Goal: Complete application form: Complete application form

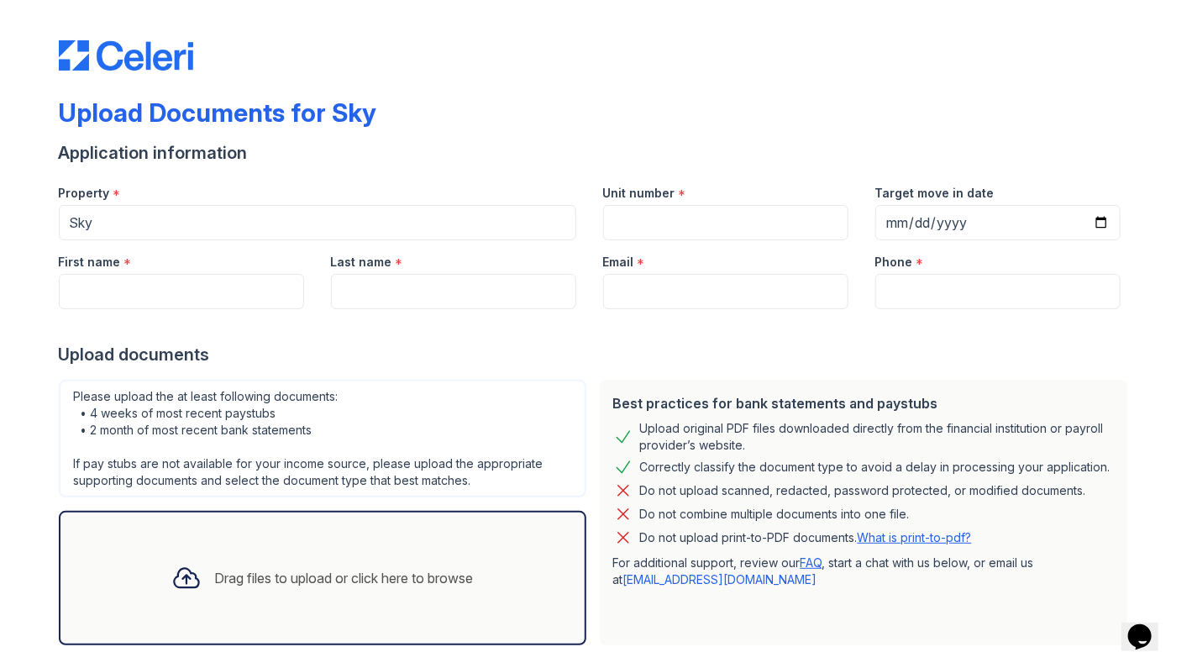
scroll to position [79, 0]
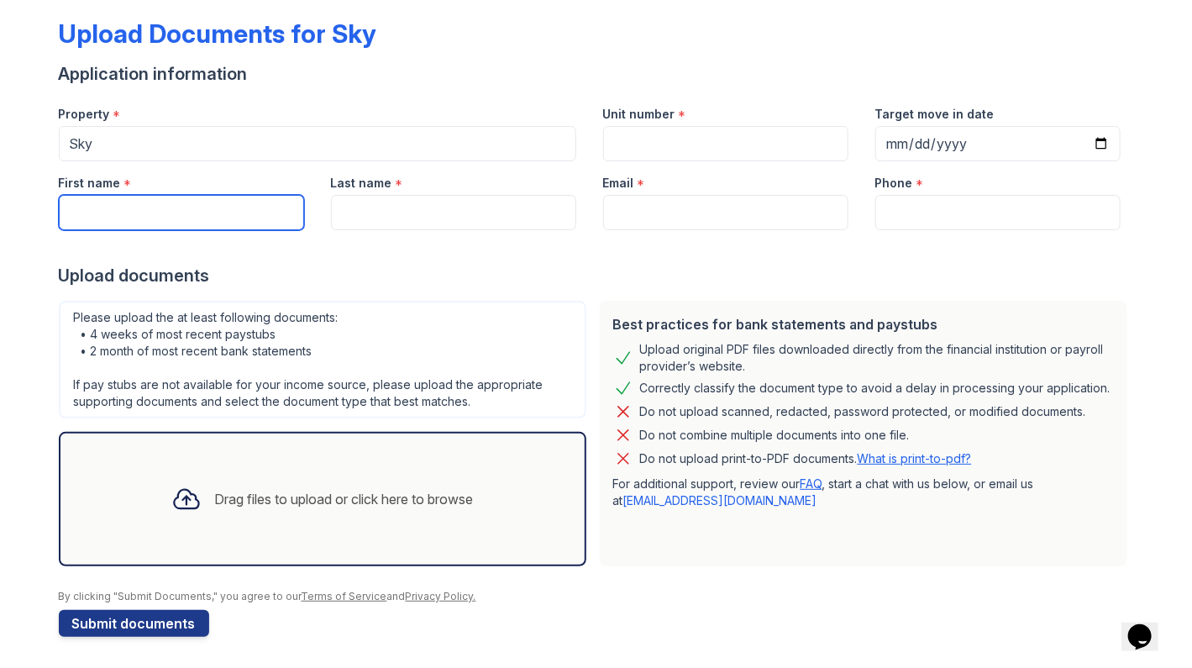
click at [166, 216] on input "First name" at bounding box center [181, 212] width 245 height 35
type input "[PERSON_NAME]"
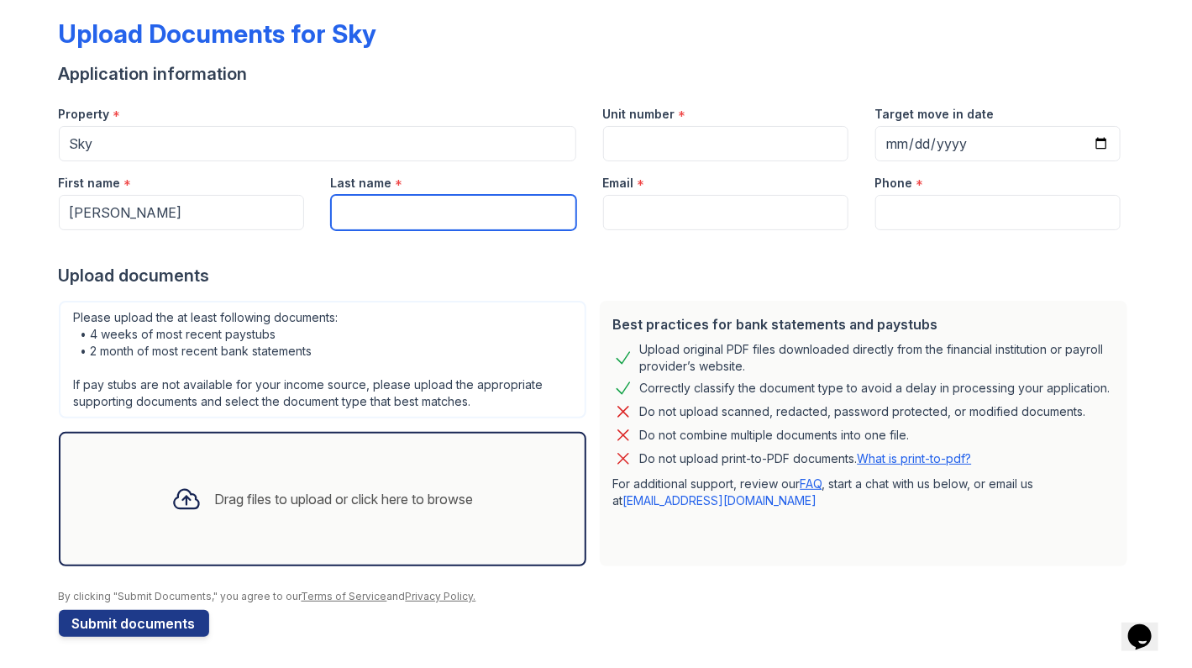
type input "[PERSON_NAME]"
type input "[PERSON_NAME][EMAIL_ADDRESS][DOMAIN_NAME]"
type input "2267008388"
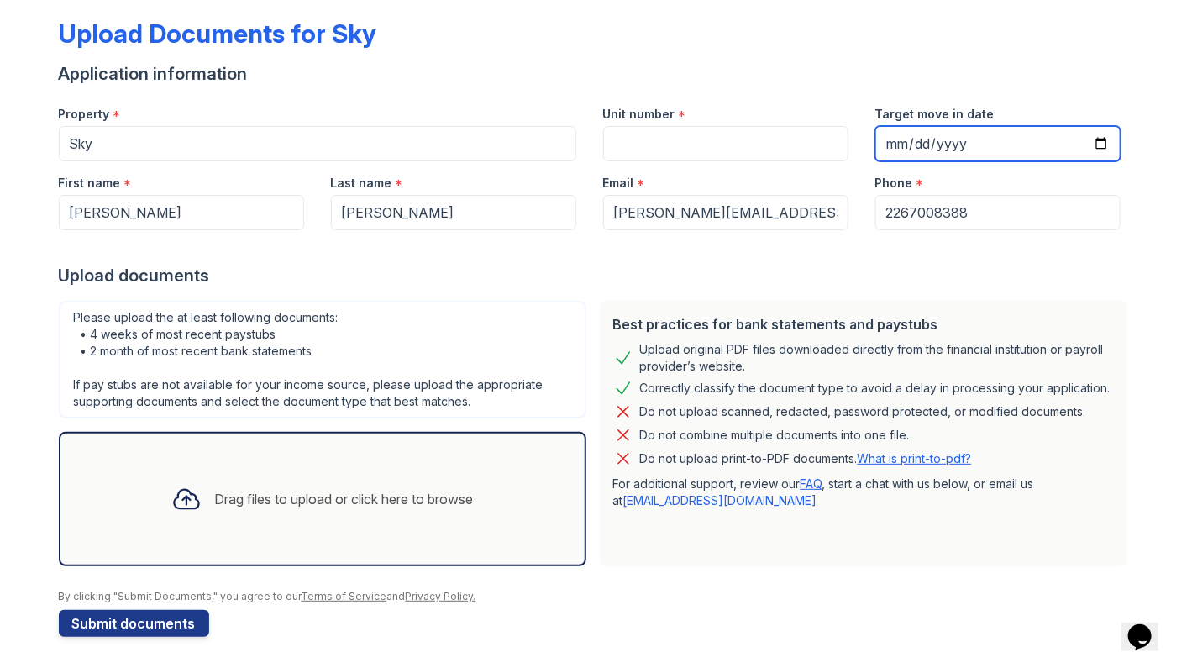
click at [1016, 139] on input "Target move in date" at bounding box center [998, 143] width 245 height 35
click at [1090, 137] on input "Target move in date" at bounding box center [998, 143] width 245 height 35
type input "[DATE]"
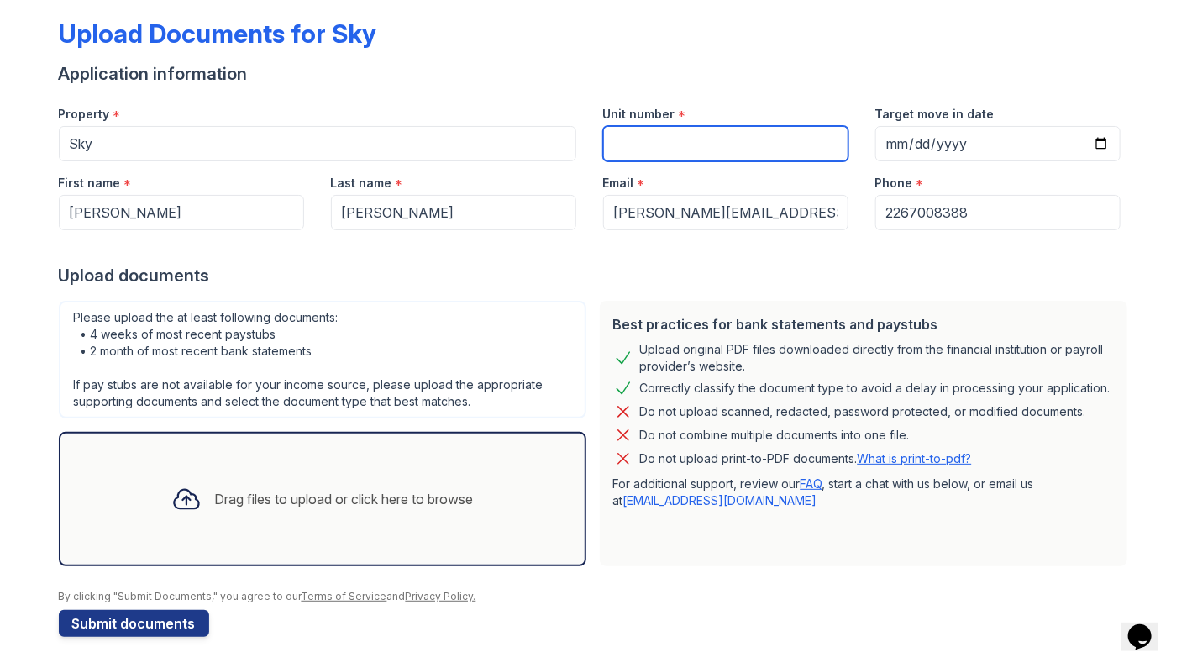
click at [658, 140] on input "Unit number" at bounding box center [725, 143] width 245 height 35
type input "43Q"
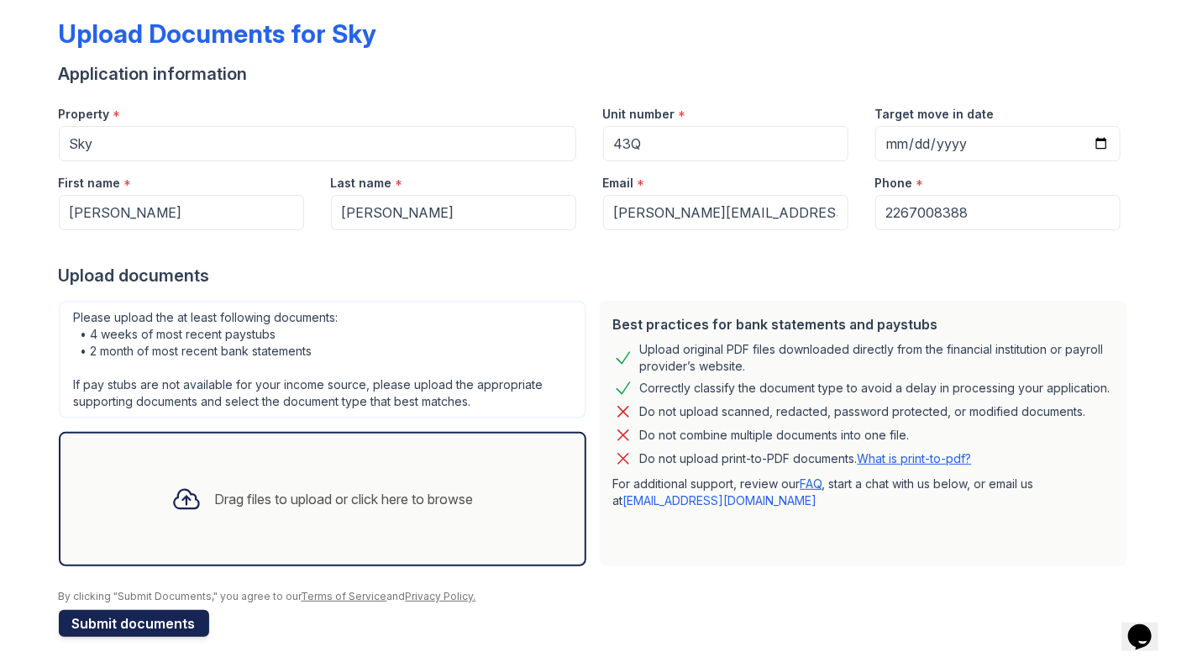
click at [153, 618] on button "Submit documents" at bounding box center [134, 623] width 150 height 27
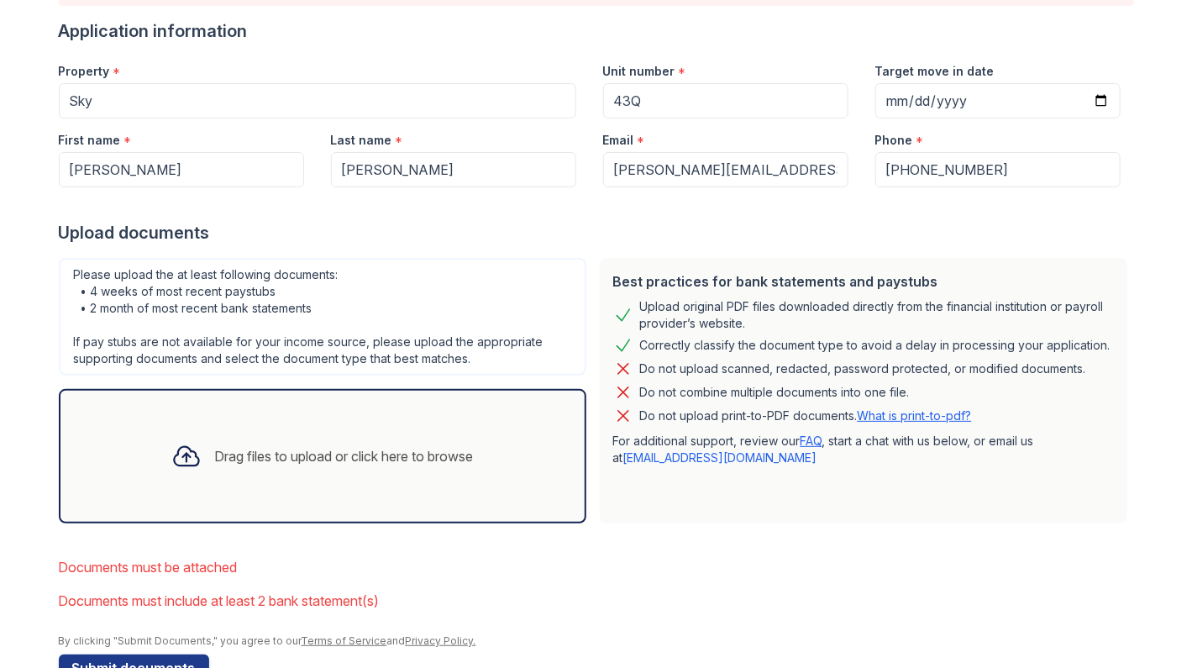
scroll to position [213, 0]
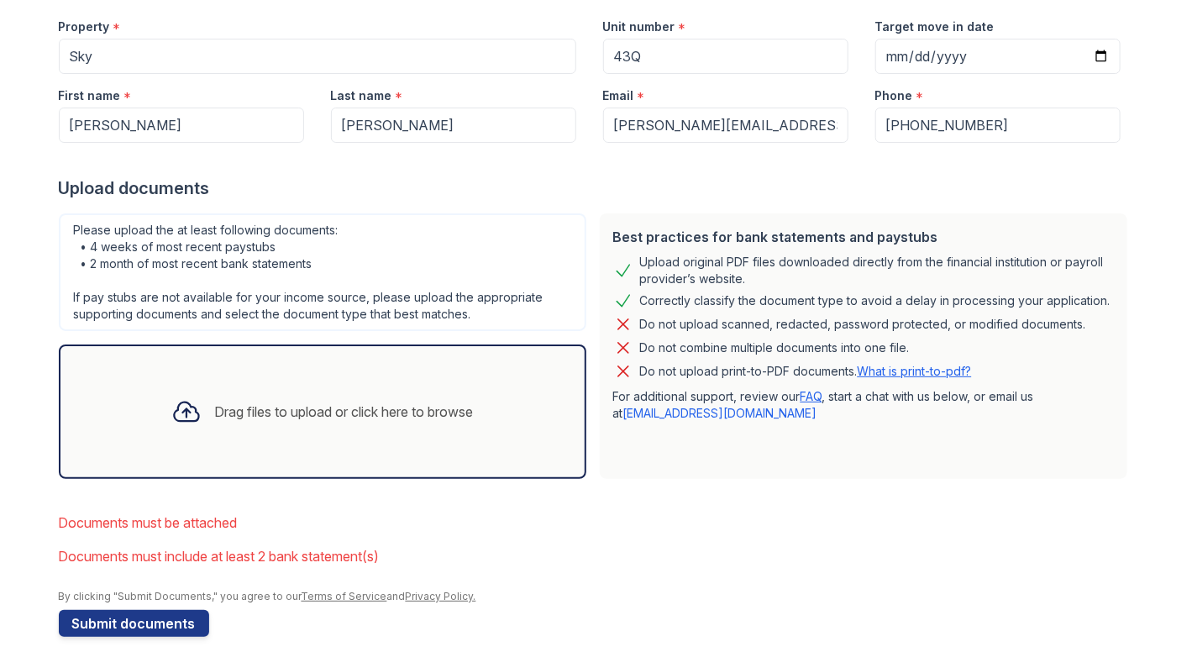
click at [330, 429] on div "Drag files to upload or click here to browse" at bounding box center [322, 411] width 329 height 57
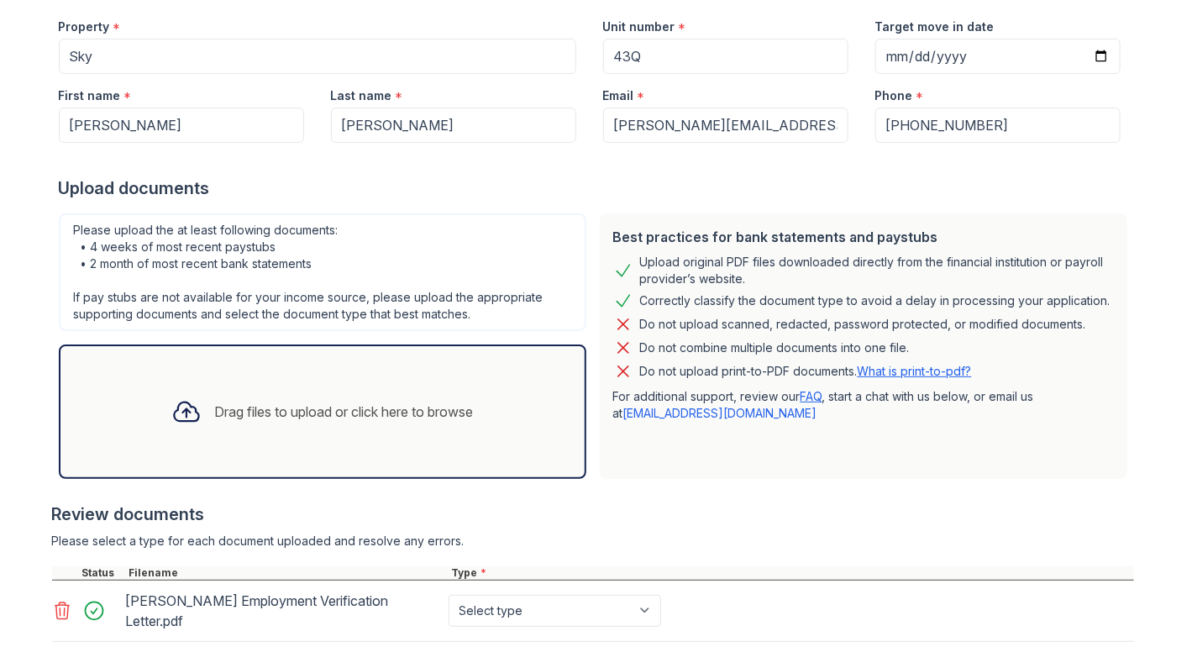
scroll to position [366, 0]
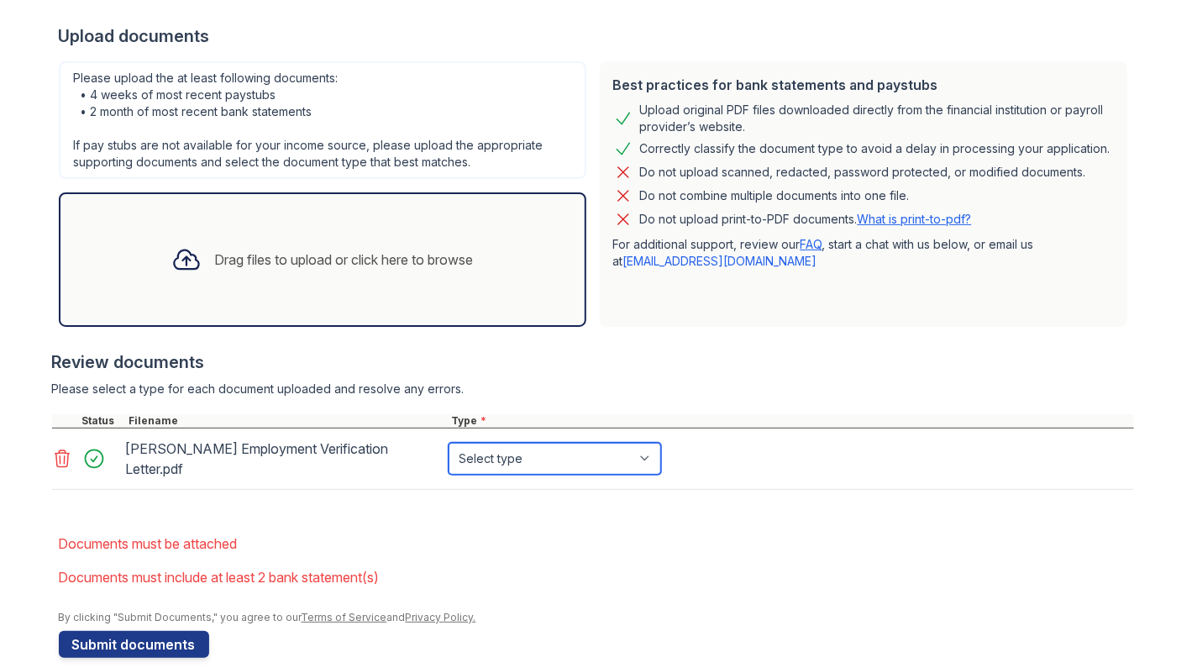
click at [560, 453] on select "Select type Paystub Bank Statement Offer Letter Tax Documents Benefit Award Let…" at bounding box center [555, 459] width 213 height 32
select select "offer_letter"
click at [449, 443] on select "Select type Paystub Bank Statement Offer Letter Tax Documents Benefit Award Let…" at bounding box center [555, 459] width 213 height 32
click at [235, 250] on div "Drag files to upload or click here to browse" at bounding box center [344, 260] width 259 height 20
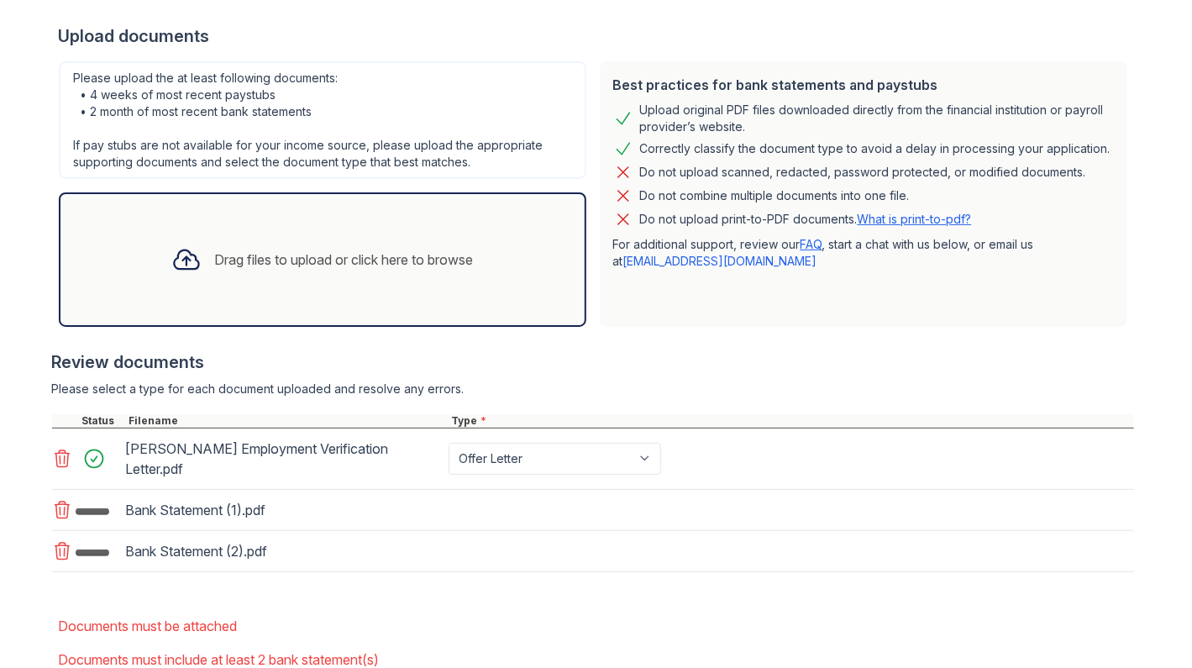
scroll to position [451, 0]
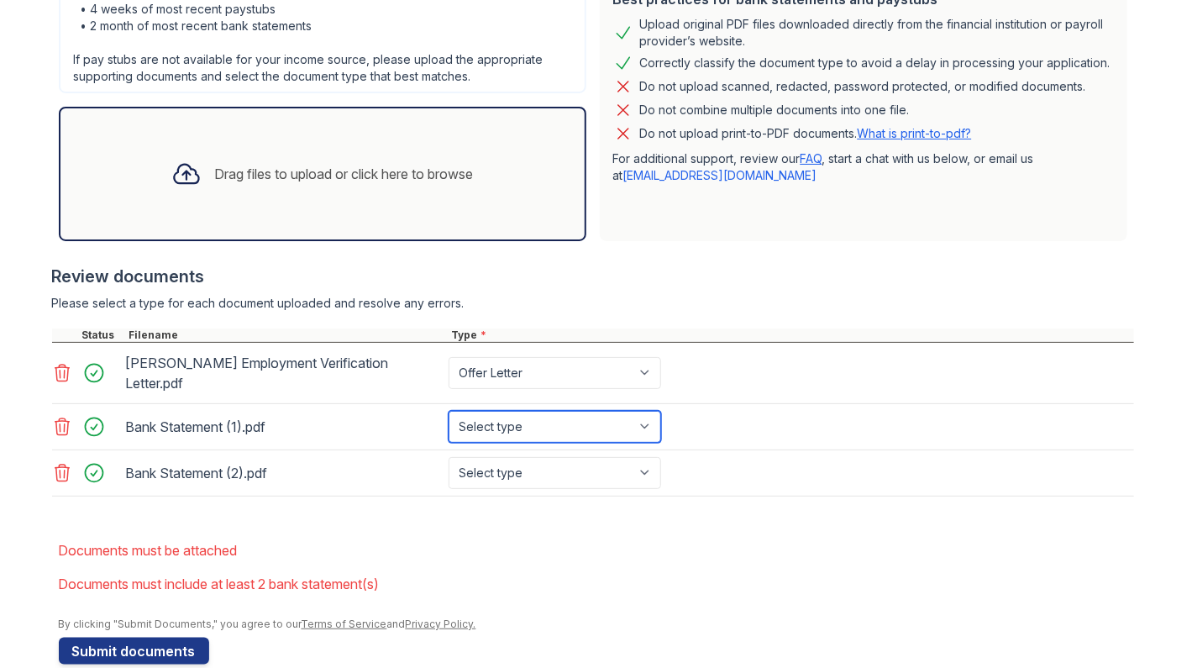
click at [529, 411] on select "Select type Paystub Bank Statement Offer Letter Tax Documents Benefit Award Let…" at bounding box center [555, 427] width 213 height 32
select select "bank_statement"
click at [449, 411] on select "Select type Paystub Bank Statement Offer Letter Tax Documents Benefit Award Let…" at bounding box center [555, 427] width 213 height 32
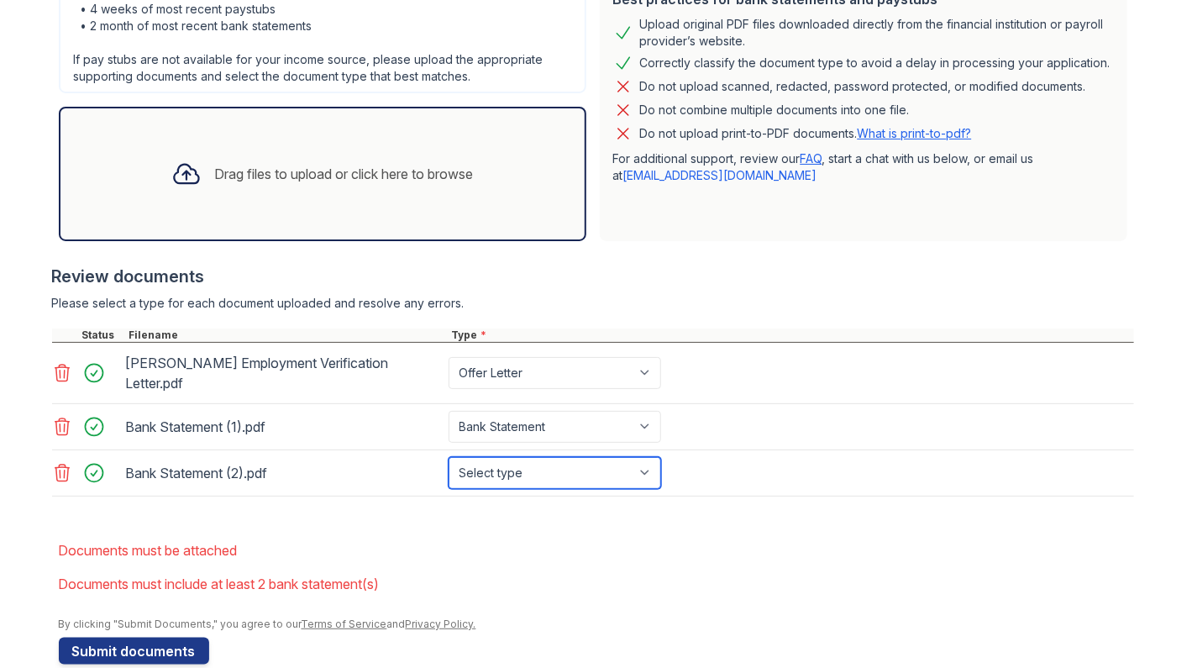
click at [505, 457] on select "Select type Paystub Bank Statement Offer Letter Tax Documents Benefit Award Let…" at bounding box center [555, 473] width 213 height 32
select select "bank_statement"
click at [449, 457] on select "Select type Paystub Bank Statement Offer Letter Tax Documents Benefit Award Let…" at bounding box center [555, 473] width 213 height 32
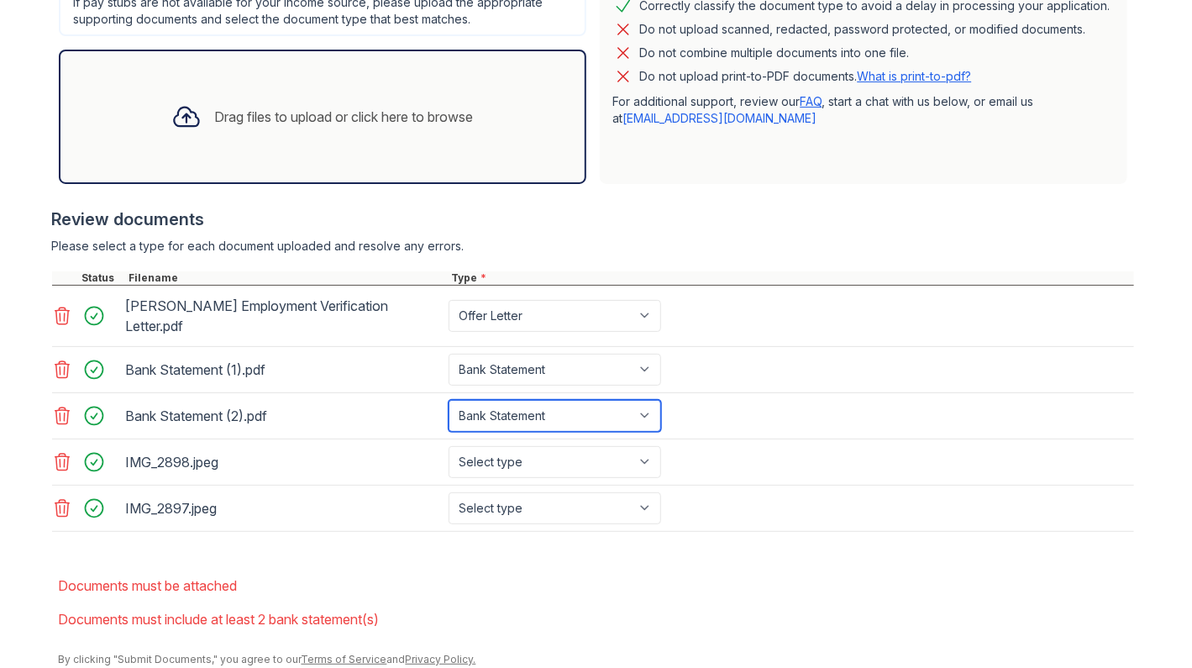
scroll to position [550, 0]
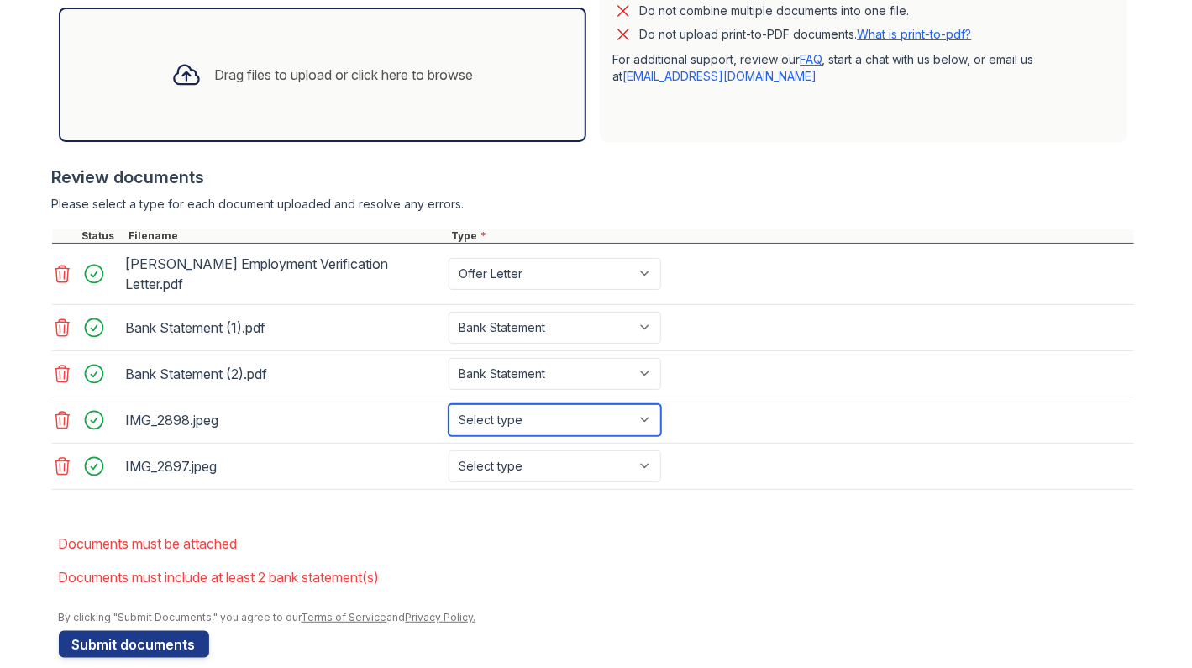
click at [518, 404] on select "Select type Paystub Bank Statement Offer Letter Tax Documents Benefit Award Let…" at bounding box center [555, 420] width 213 height 32
select select "other"
click at [449, 404] on select "Select type Paystub Bank Statement Offer Letter Tax Documents Benefit Award Let…" at bounding box center [555, 420] width 213 height 32
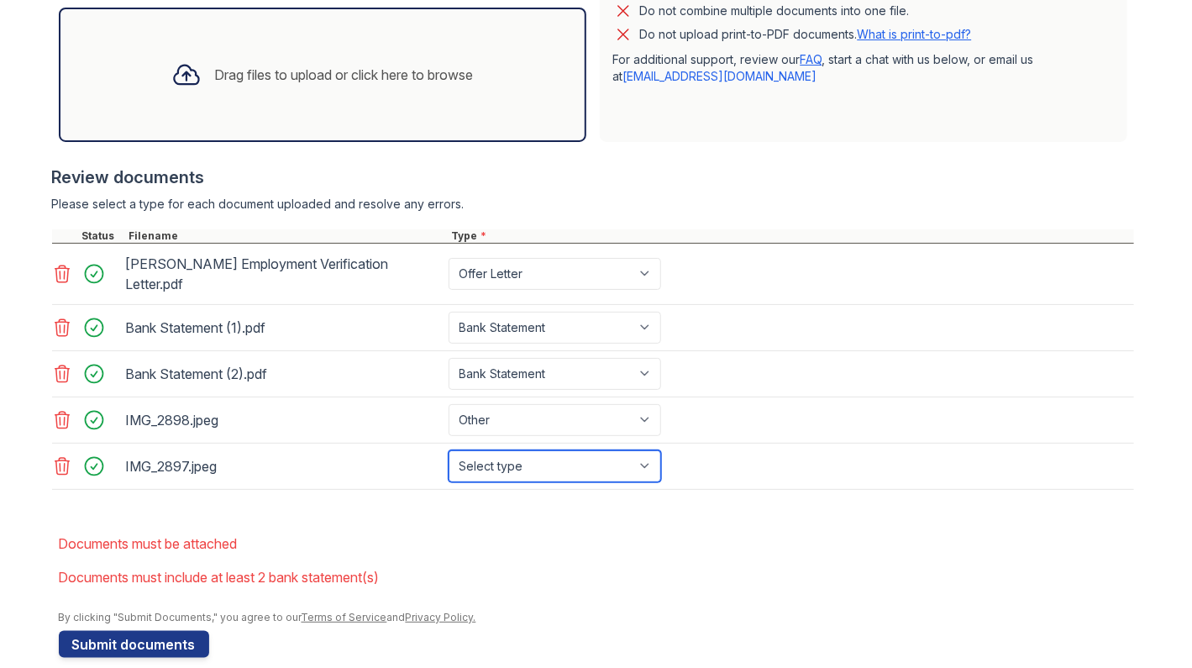
click at [508, 451] on select "Select type Paystub Bank Statement Offer Letter Tax Documents Benefit Award Let…" at bounding box center [555, 466] width 213 height 32
select select "other"
click at [449, 450] on select "Select type Paystub Bank Statement Offer Letter Tax Documents Benefit Award Let…" at bounding box center [555, 466] width 213 height 32
click at [506, 450] on select "Select type Paystub Bank Statement Offer Letter Tax Documents Benefit Award Let…" at bounding box center [555, 466] width 213 height 32
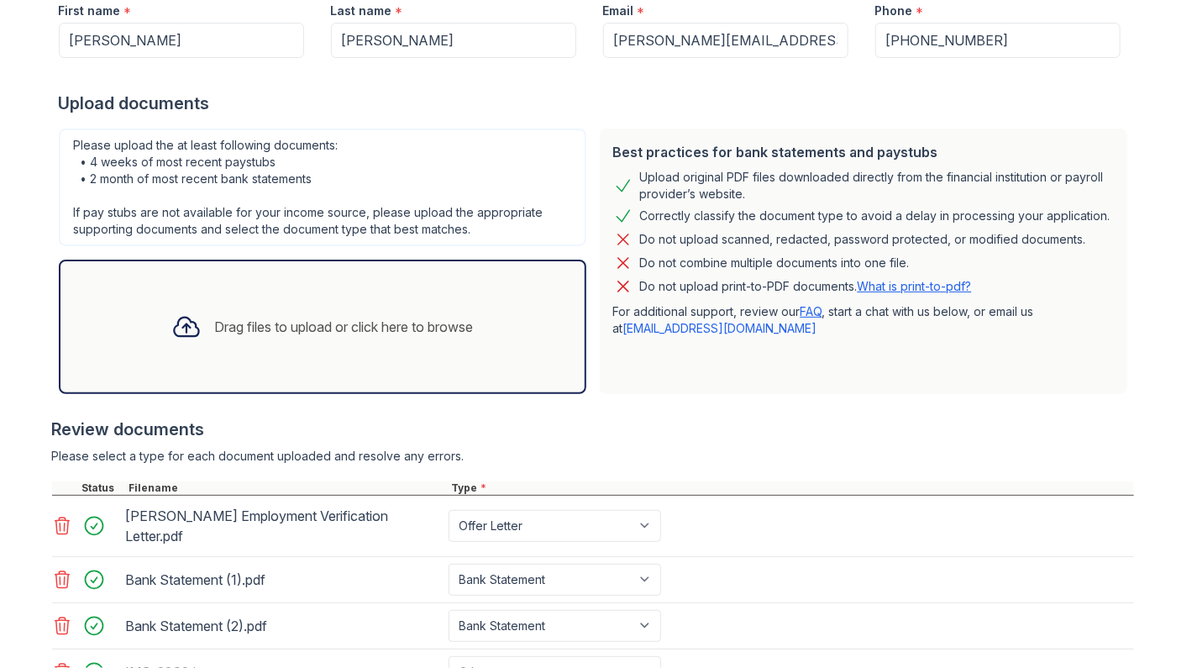
click at [768, 418] on div "Review documents" at bounding box center [593, 430] width 1082 height 24
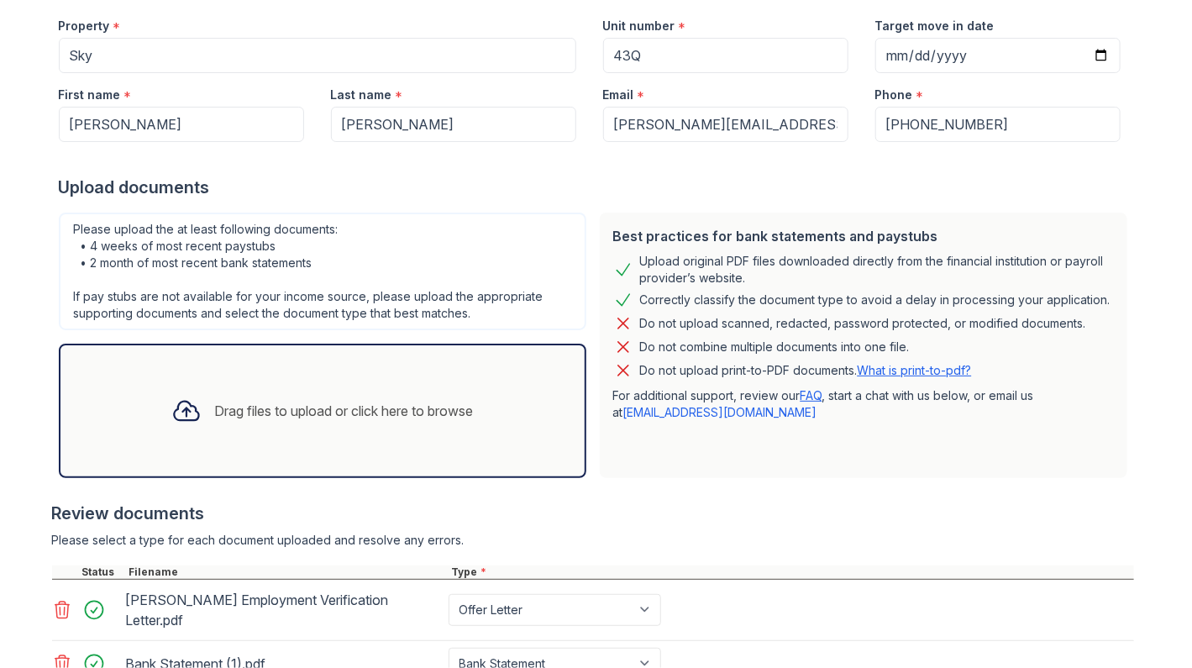
scroll to position [466, 0]
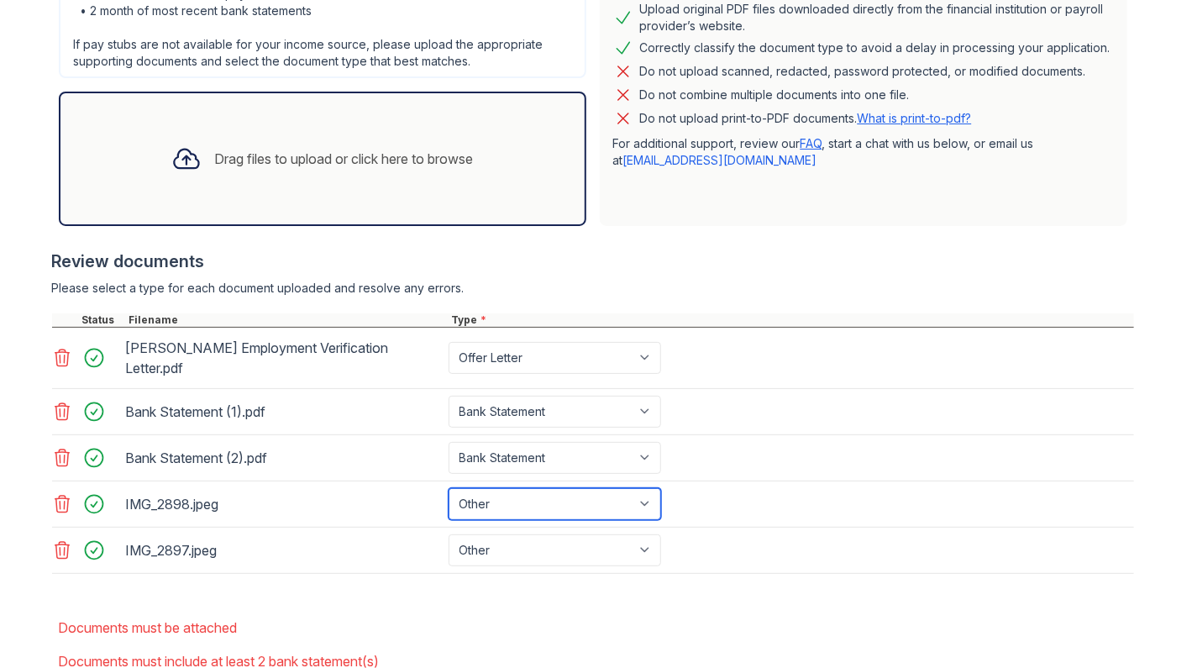
click at [529, 492] on select "Select type Paystub Bank Statement Offer Letter Tax Documents Benefit Award Let…" at bounding box center [555, 504] width 213 height 32
click at [787, 458] on div "Bank Statement (2).pdf Select type Paystub Bank Statement Offer Letter Tax Docu…" at bounding box center [593, 458] width 1082 height 46
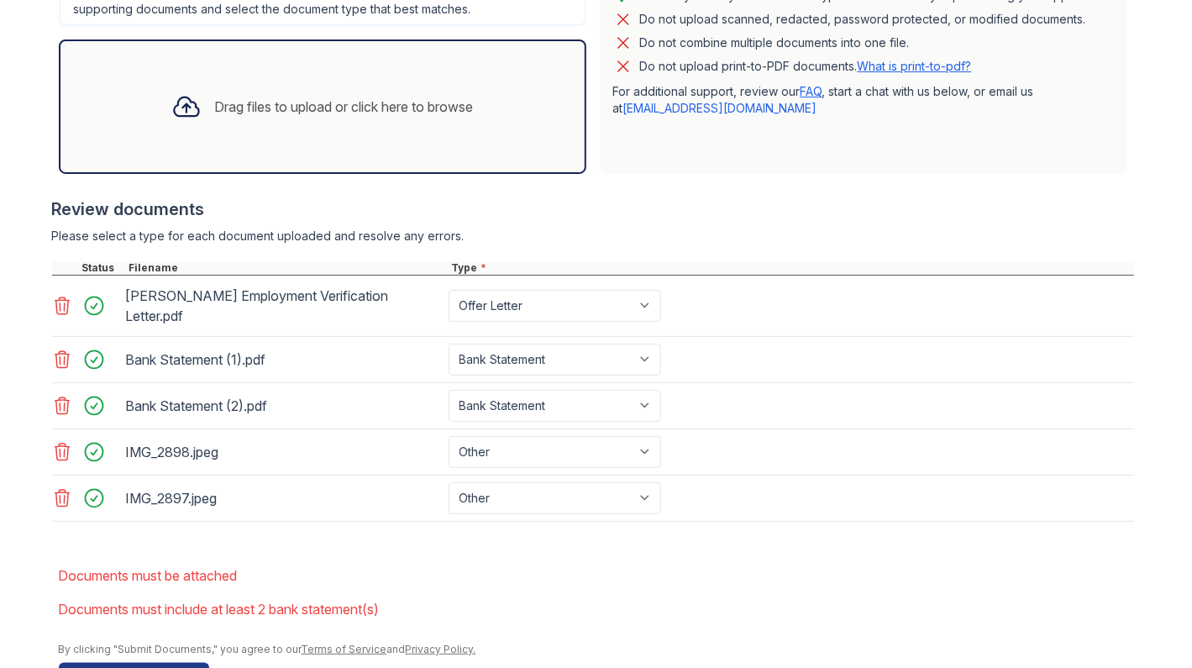
scroll to position [550, 0]
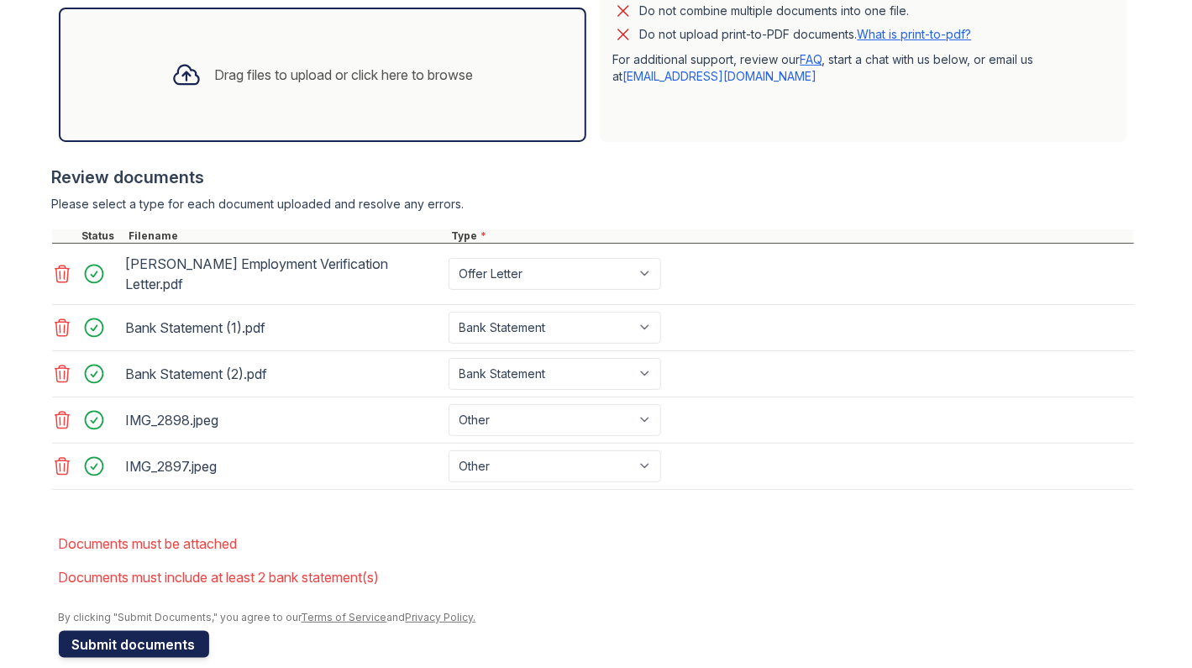
click at [136, 631] on button "Submit documents" at bounding box center [134, 644] width 150 height 27
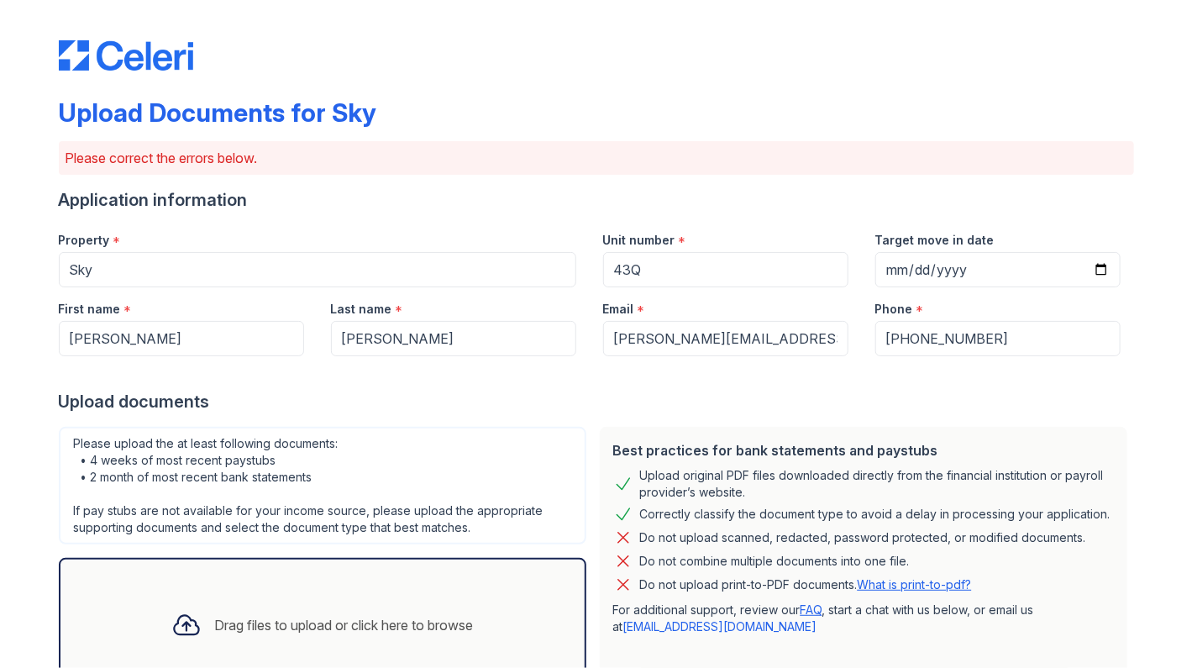
scroll to position [472, 0]
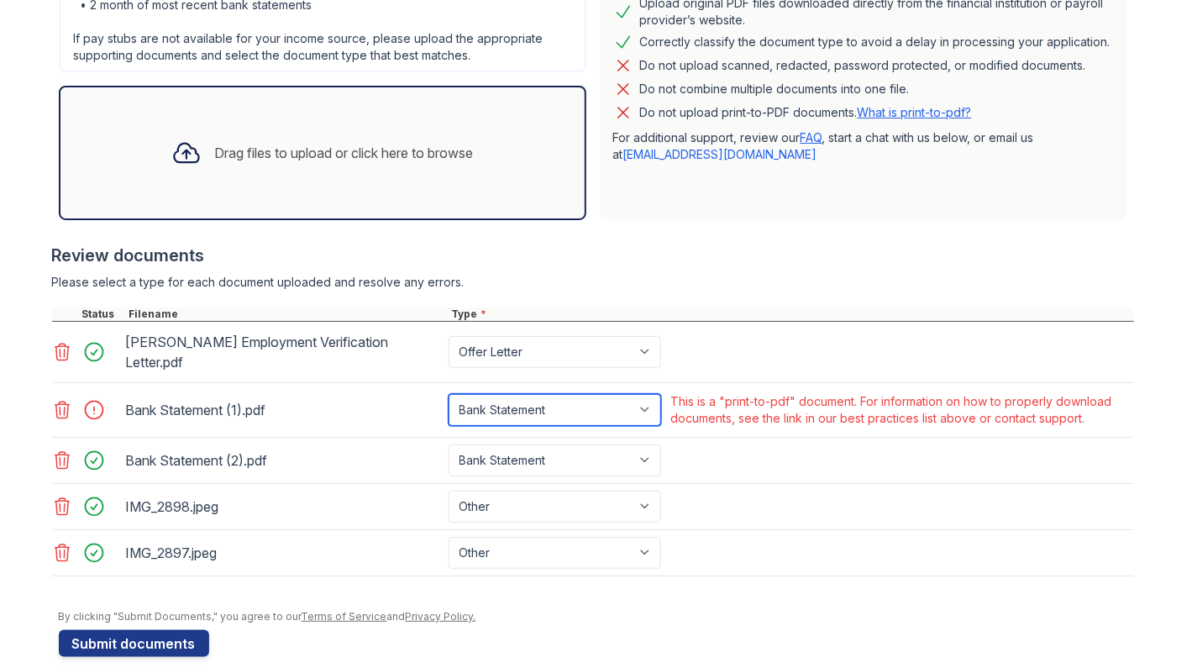
click at [587, 394] on select "Paystub Bank Statement Offer Letter Tax Documents Benefit Award Letter Investme…" at bounding box center [555, 410] width 213 height 32
click at [787, 326] on div "[PERSON_NAME] Employment Verification Letter.pdf Paystub Bank Statement Offer L…" at bounding box center [593, 352] width 1082 height 61
click at [52, 400] on icon at bounding box center [62, 410] width 20 height 20
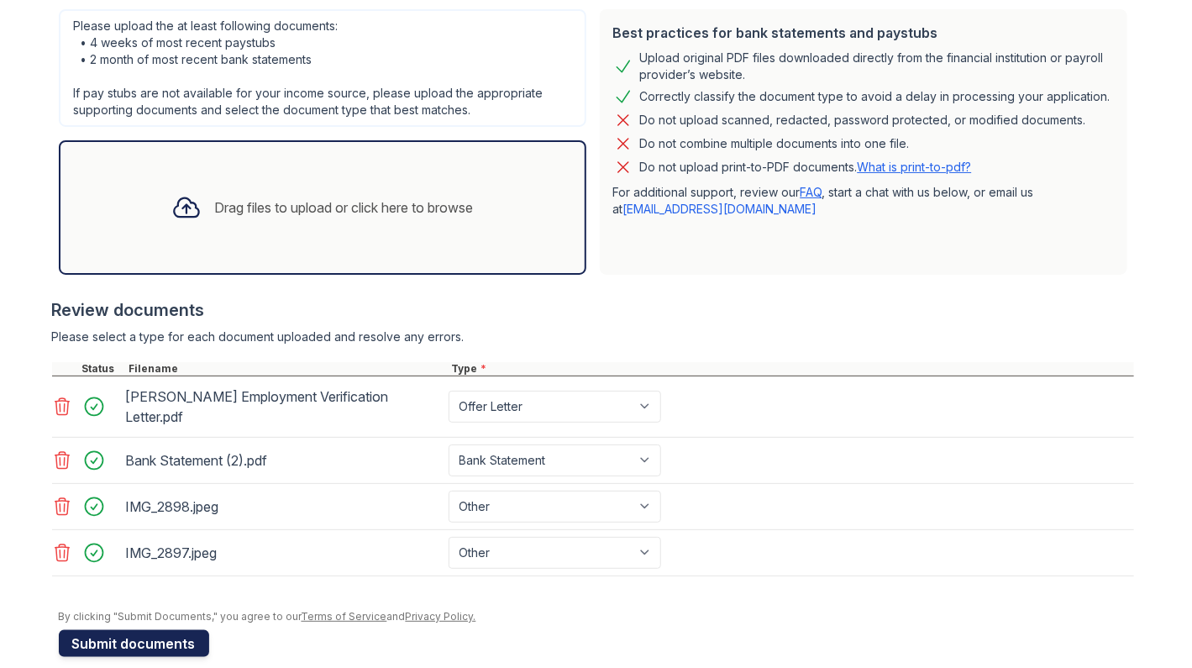
click at [146, 630] on button "Submit documents" at bounding box center [134, 643] width 150 height 27
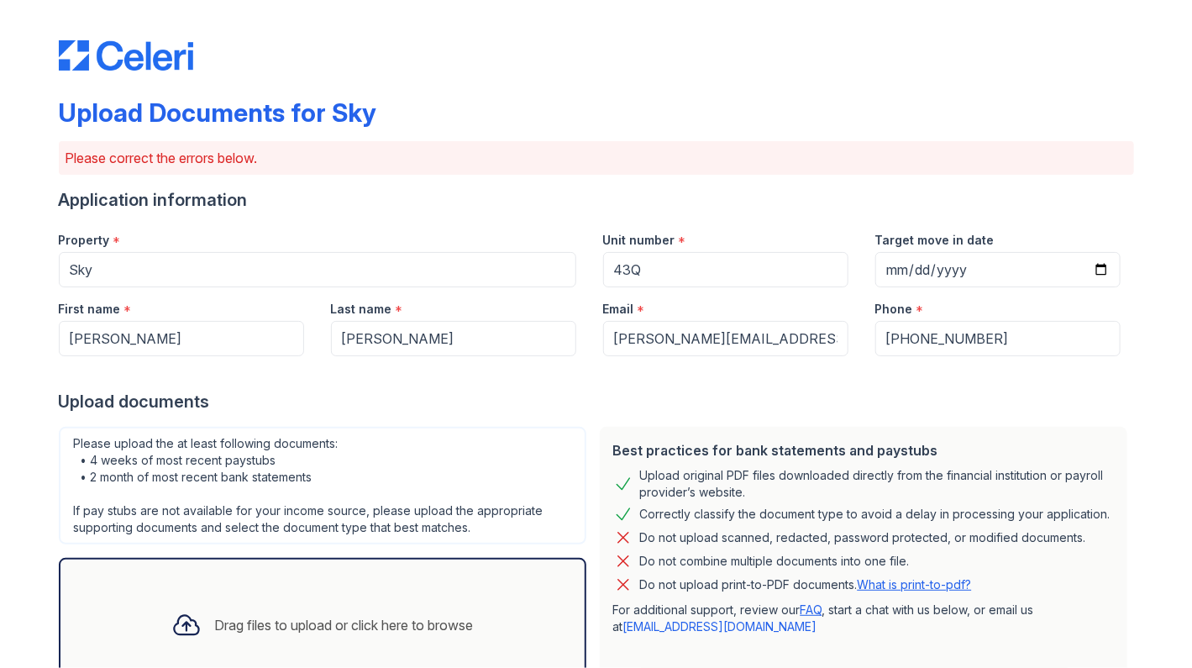
scroll to position [471, 0]
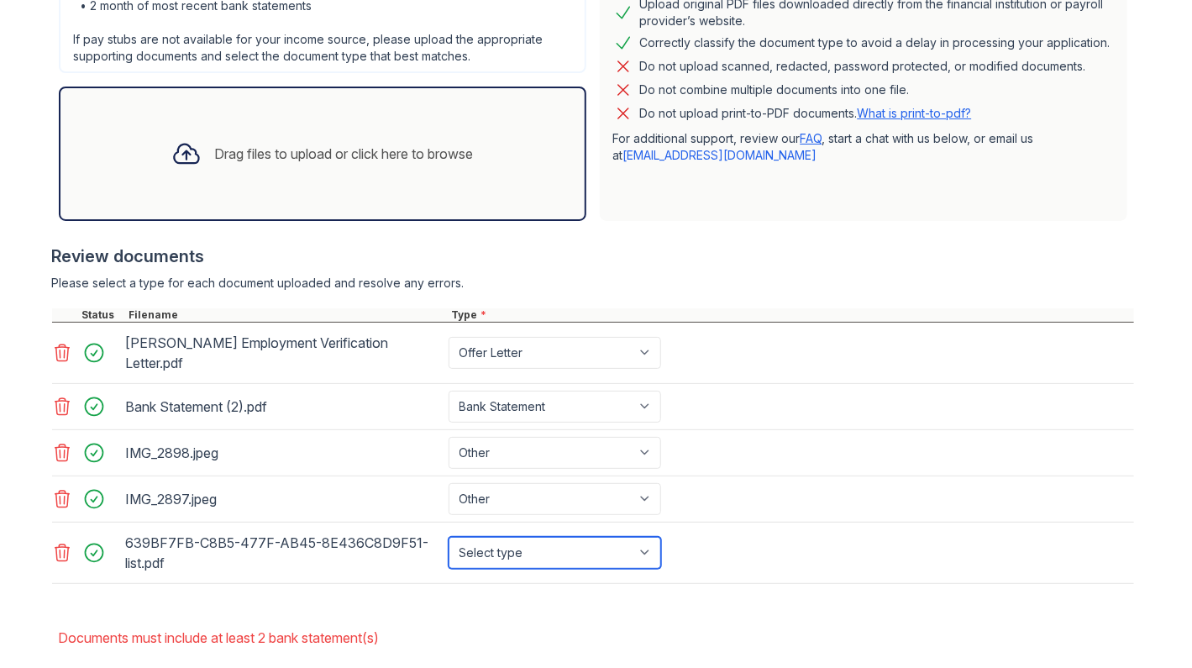
click at [541, 537] on select "Select type Paystub Bank Statement Offer Letter Tax Documents Benefit Award Let…" at bounding box center [555, 553] width 213 height 32
select select "bank_statement"
click at [449, 537] on select "Select type Paystub Bank Statement Offer Letter Tax Documents Benefit Award Let…" at bounding box center [555, 553] width 213 height 32
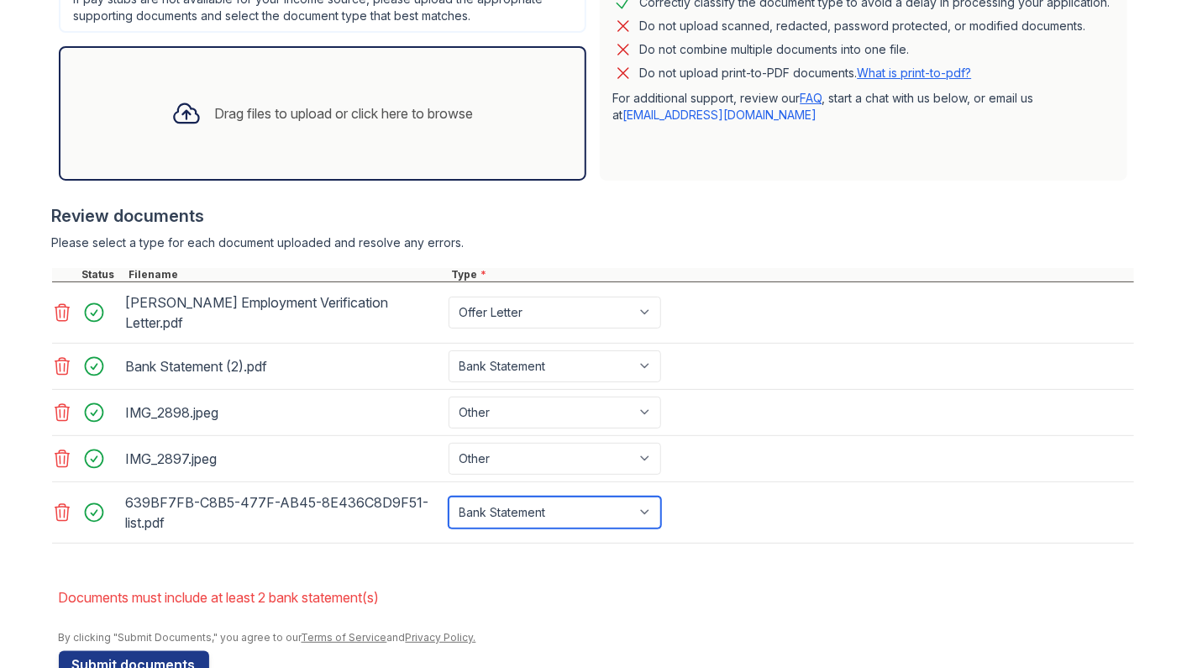
scroll to position [533, 0]
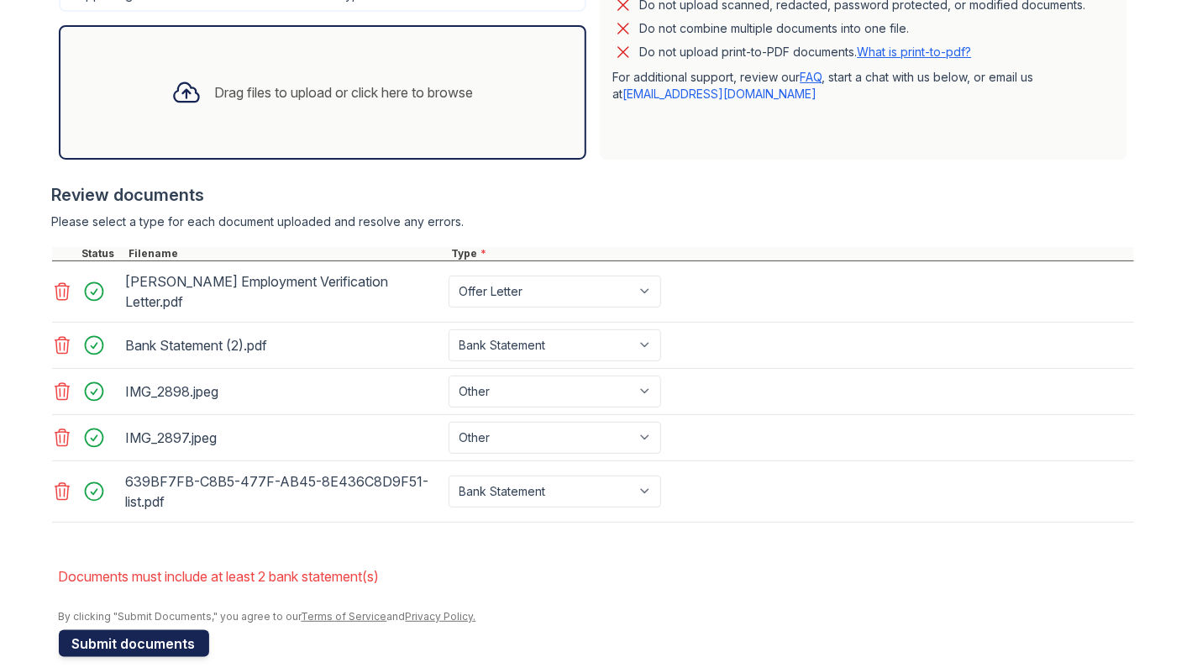
click at [166, 630] on button "Submit documents" at bounding box center [134, 643] width 150 height 27
